Goal: Task Accomplishment & Management: Use online tool/utility

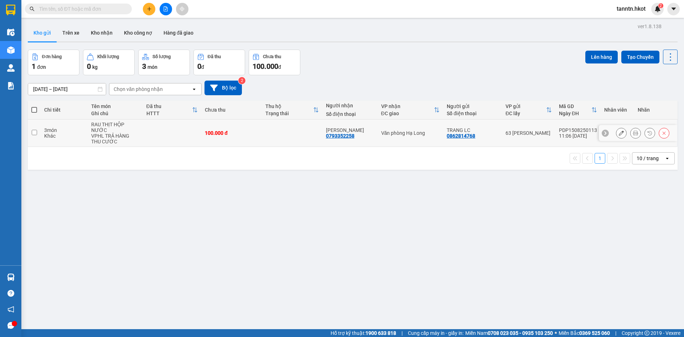
click at [195, 136] on td at bounding box center [172, 132] width 59 height 27
checkbox input "true"
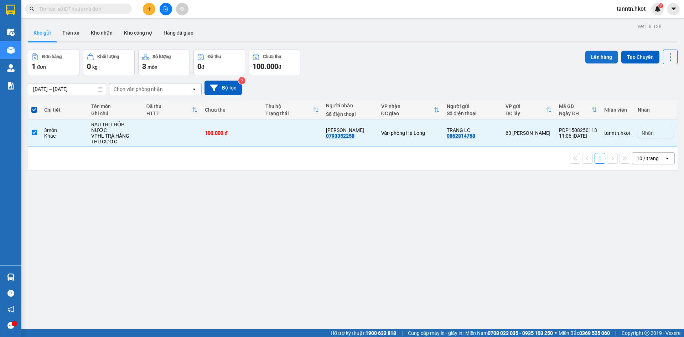
click at [593, 54] on button "Lên hàng" at bounding box center [602, 57] width 32 height 13
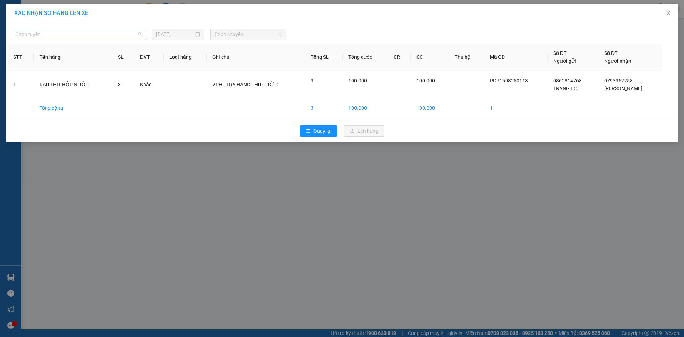
click at [62, 34] on span "Chọn tuyến" at bounding box center [78, 34] width 127 height 11
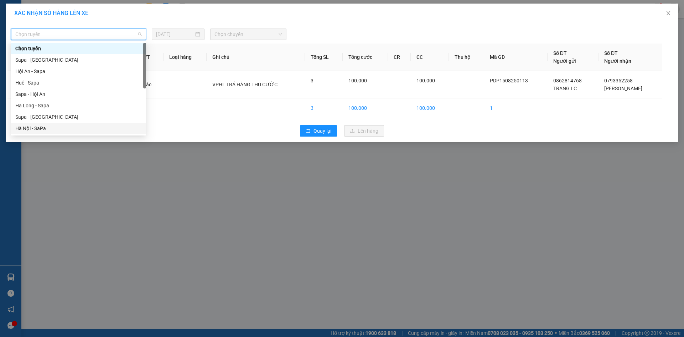
click at [176, 171] on div "XÁC NHẬN SỐ HÀNG LÊN XE Chọn tuyến 15/08/2025 Chọn chuyến STT Tên hàng SL ĐVT L…" at bounding box center [342, 168] width 684 height 337
